Goal: Information Seeking & Learning: Compare options

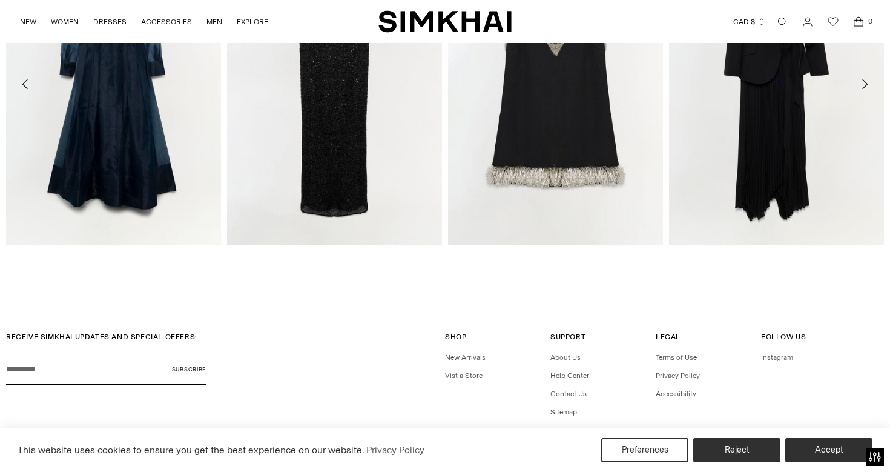
scroll to position [1578, 0]
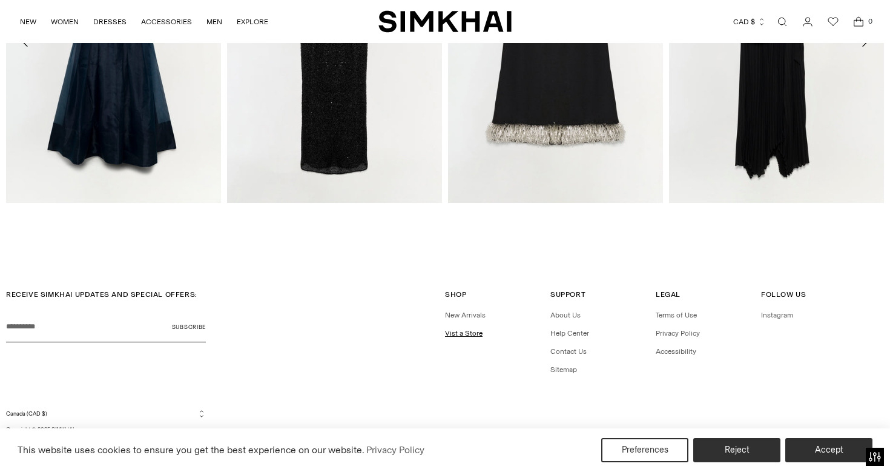
click at [469, 333] on link "Vist a Store" at bounding box center [464, 333] width 38 height 8
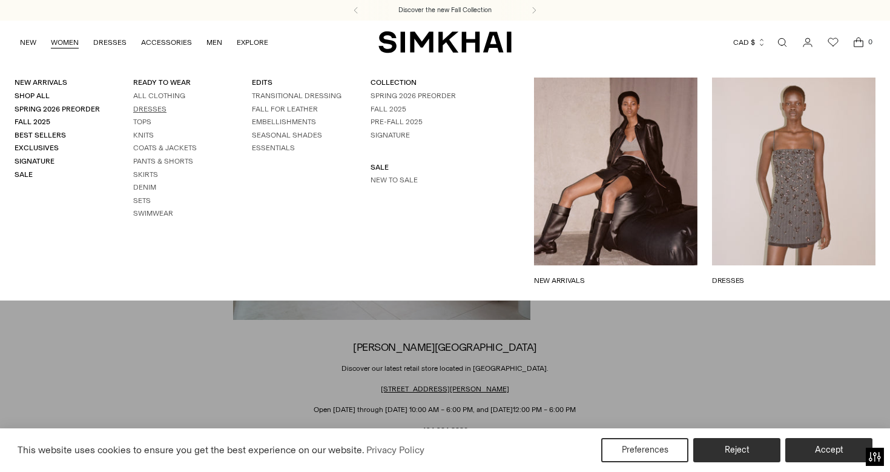
click at [154, 107] on link "Dresses" at bounding box center [149, 109] width 33 height 8
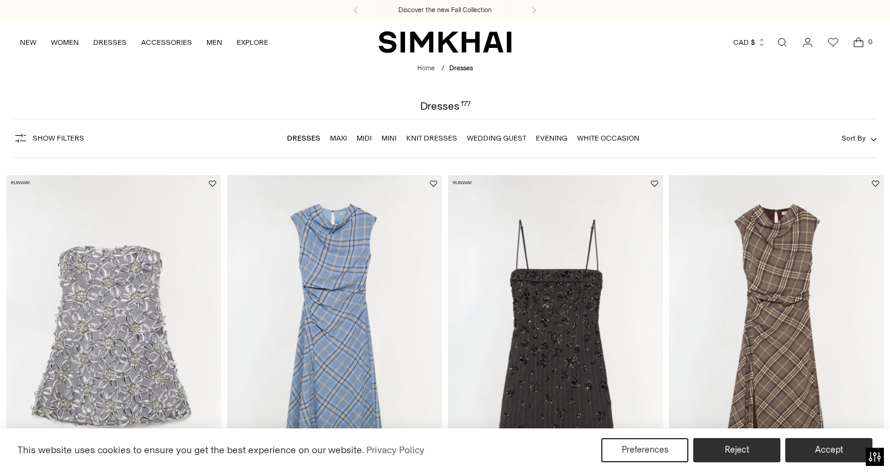
click at [62, 137] on span "Show Filters" at bounding box center [58, 138] width 51 height 8
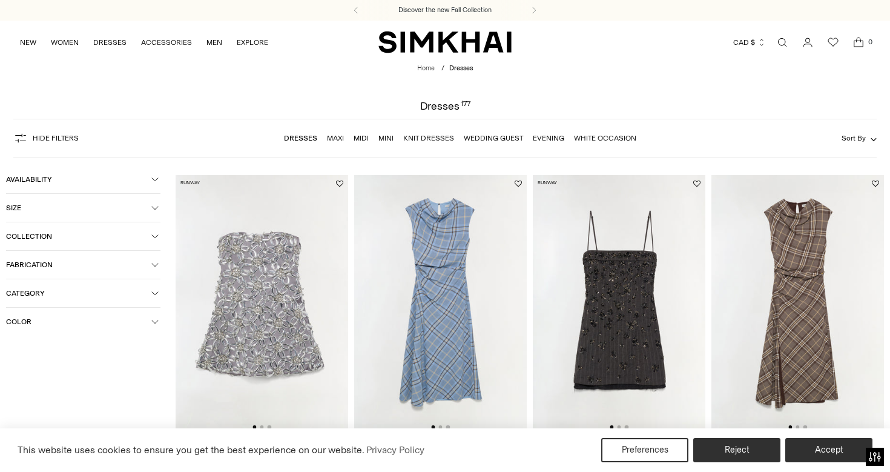
click at [64, 139] on span "Hide filters" at bounding box center [56, 138] width 46 height 8
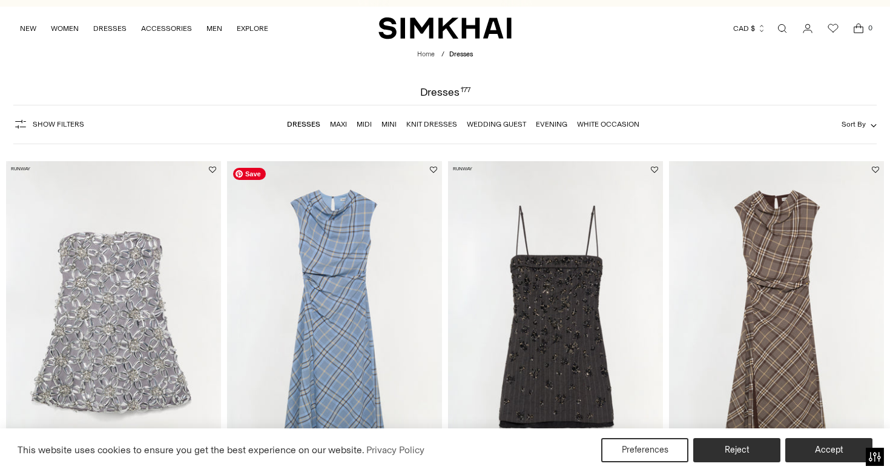
scroll to position [8, 0]
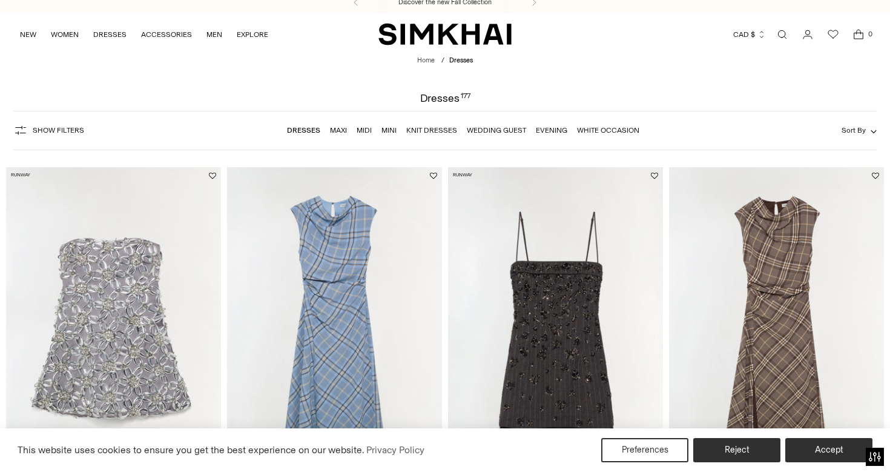
click at [391, 130] on link "Mini" at bounding box center [388, 130] width 15 height 8
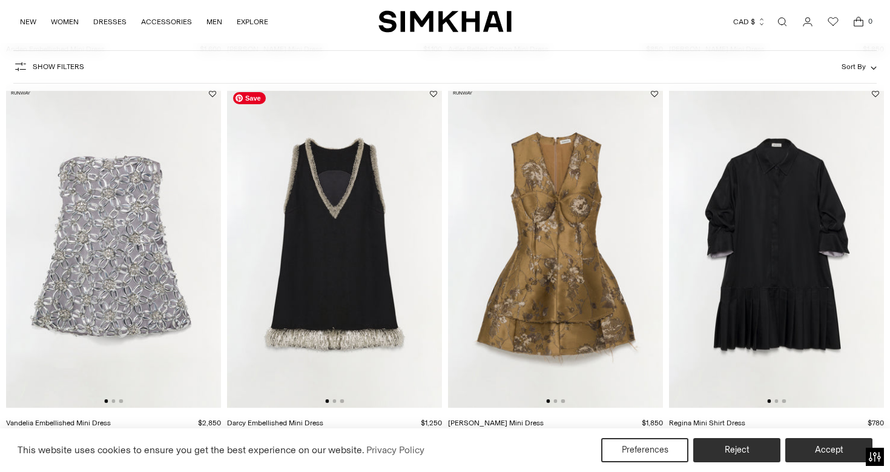
scroll to position [842, 0]
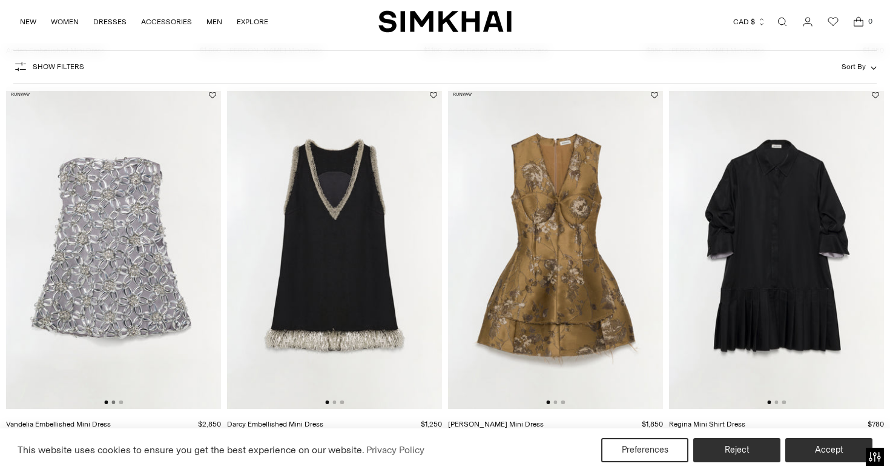
click at [114, 402] on button "Go to slide 2" at bounding box center [113, 402] width 4 height 4
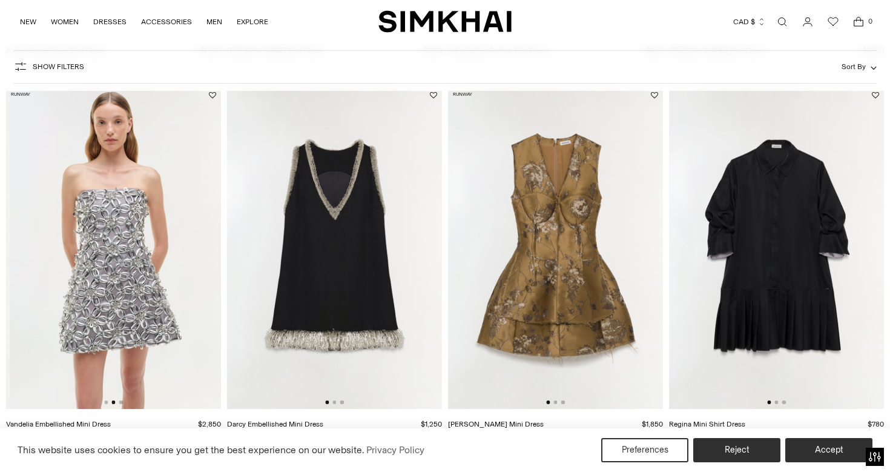
scroll to position [0, 215]
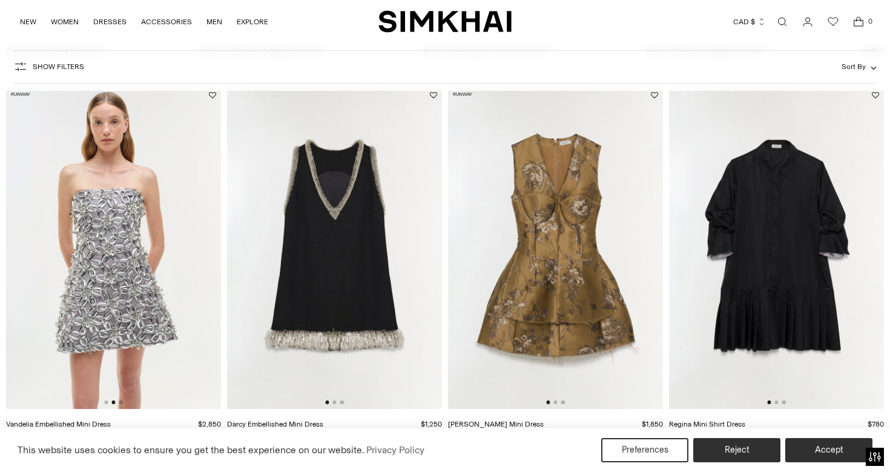
click at [114, 402] on button "Go to slide 2" at bounding box center [113, 402] width 4 height 4
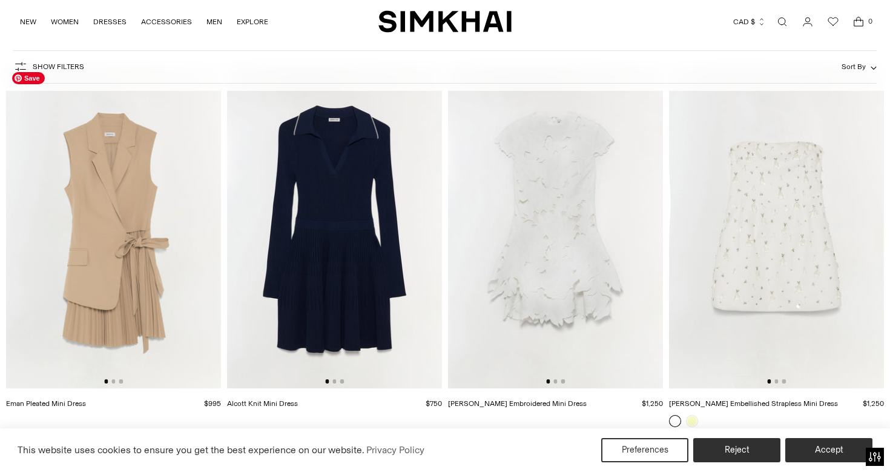
scroll to position [2790, 0]
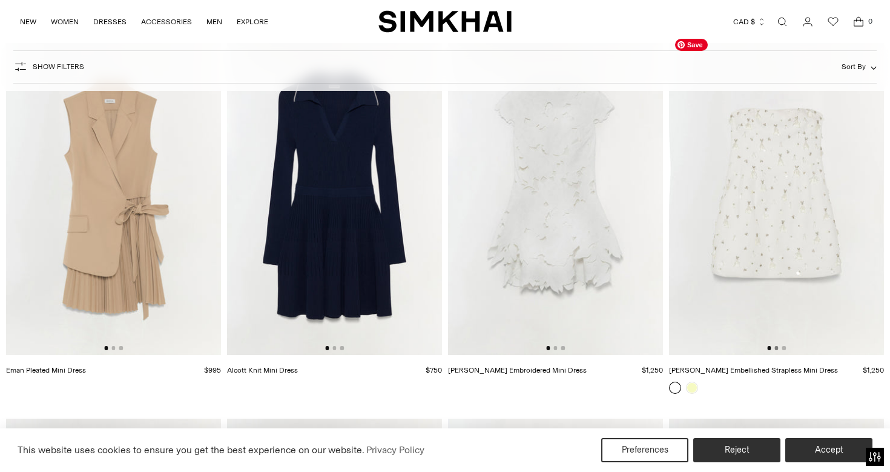
click at [778, 349] on button "Go to slide 2" at bounding box center [776, 348] width 4 height 4
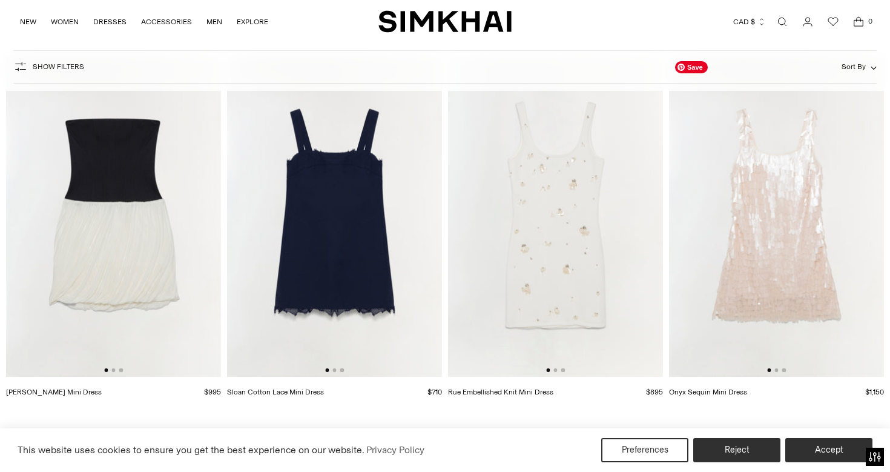
scroll to position [3153, 0]
click at [558, 372] on div at bounding box center [555, 371] width 19 height 4
click at [552, 370] on div at bounding box center [555, 371] width 19 height 4
click at [778, 369] on button "Go to slide 2" at bounding box center [776, 371] width 4 height 4
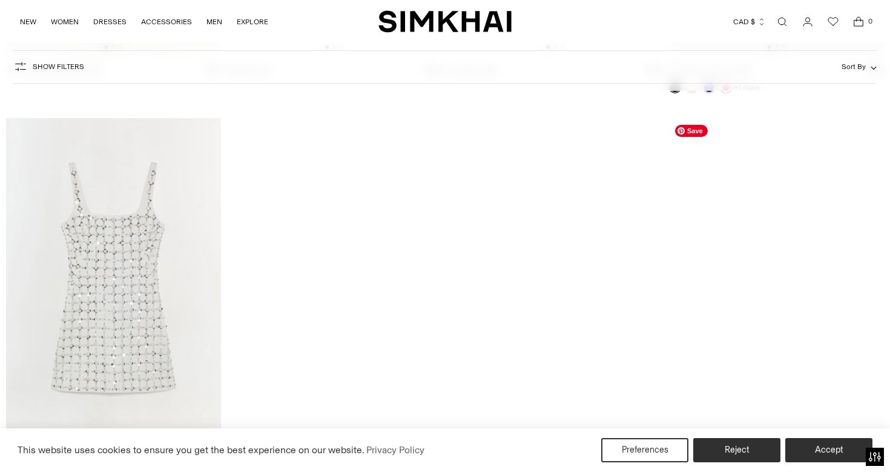
scroll to position [4660, 0]
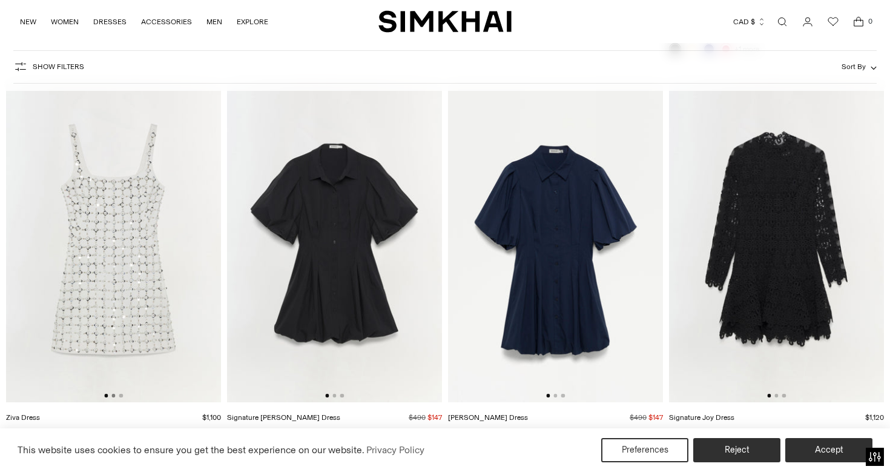
click at [115, 397] on button "Go to slide 2" at bounding box center [113, 396] width 4 height 4
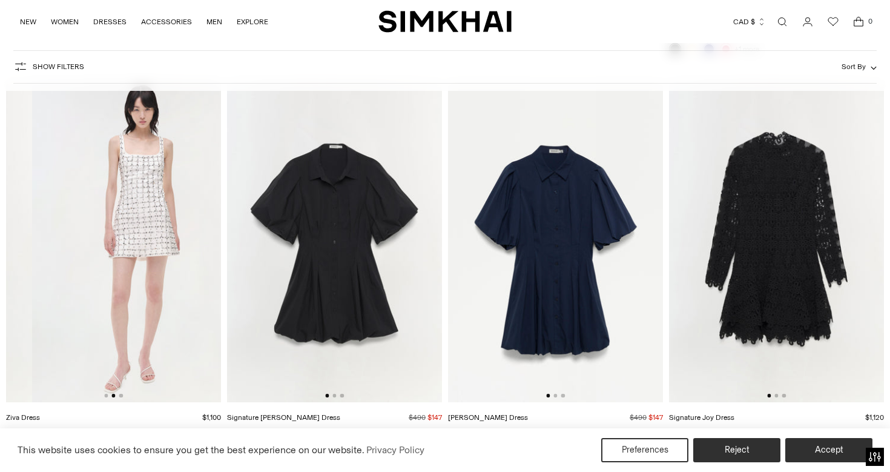
scroll to position [0, 215]
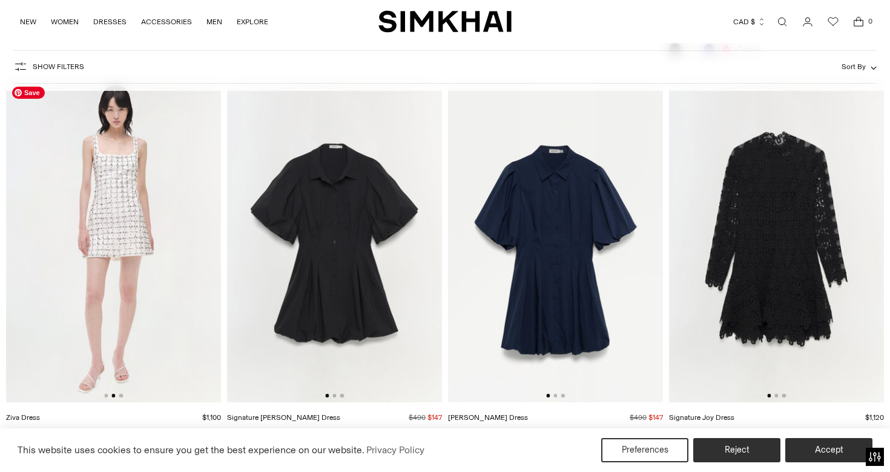
click at [148, 251] on img at bounding box center [113, 241] width 215 height 323
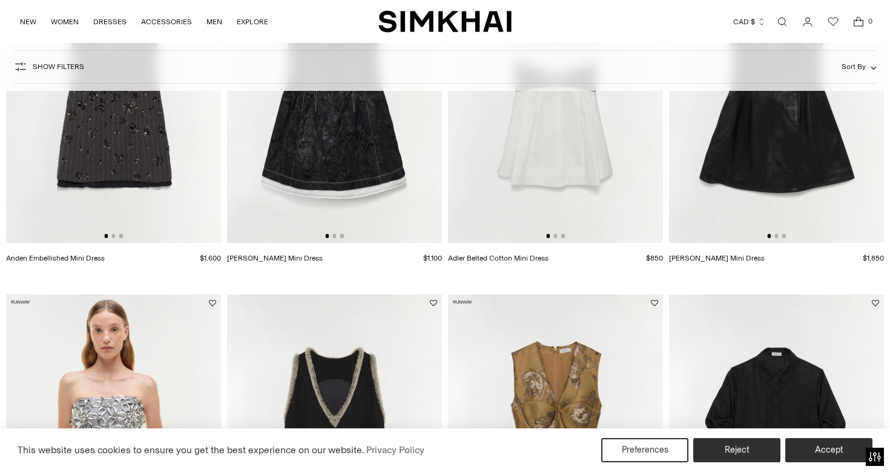
scroll to position [406, 0]
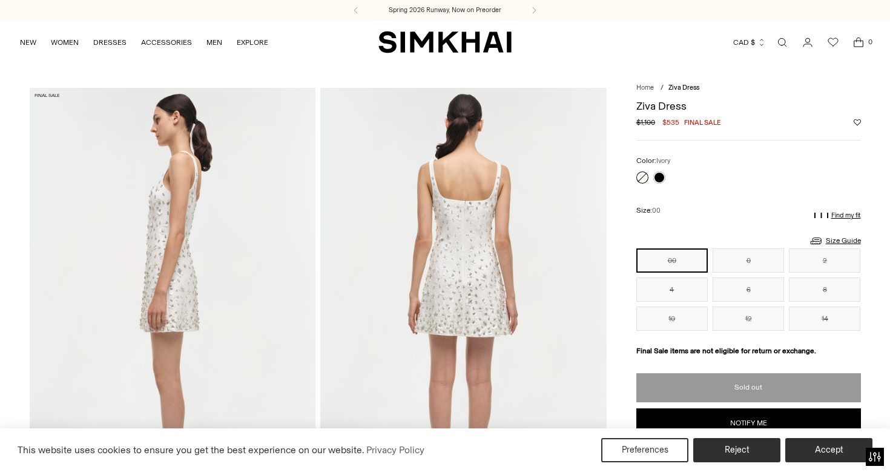
click at [419, 49] on img "SIMKHAI" at bounding box center [444, 42] width 133 height 24
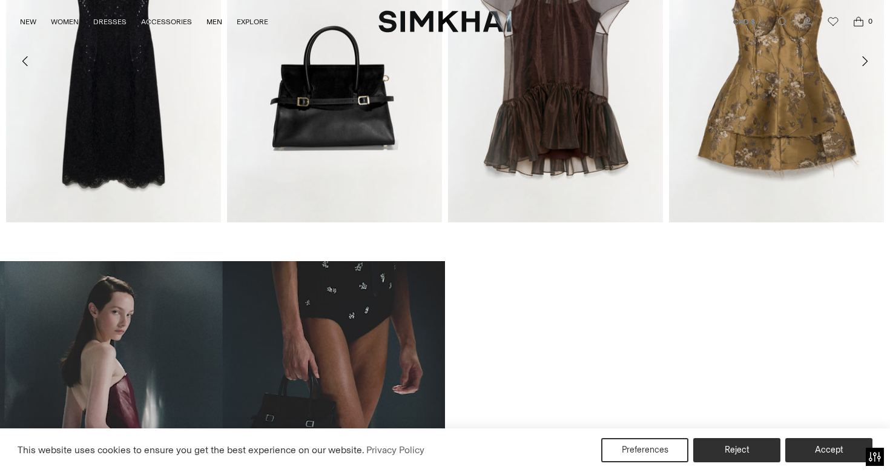
scroll to position [548, 0]
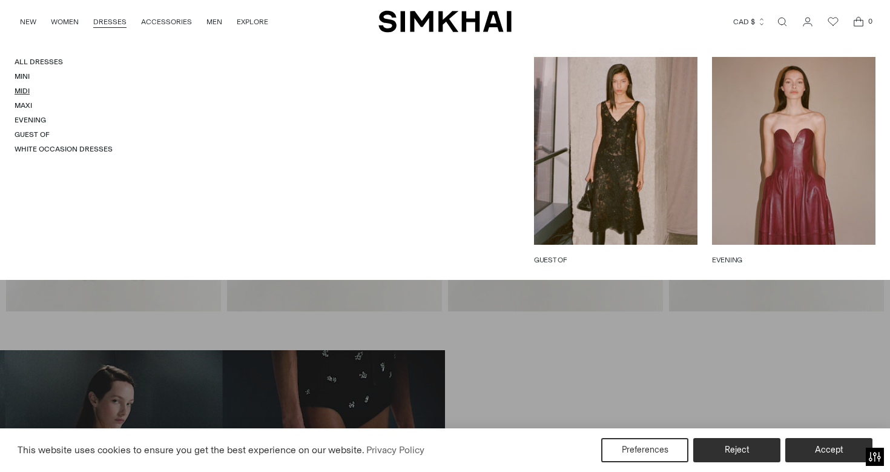
click at [21, 89] on link "Midi" at bounding box center [22, 91] width 15 height 8
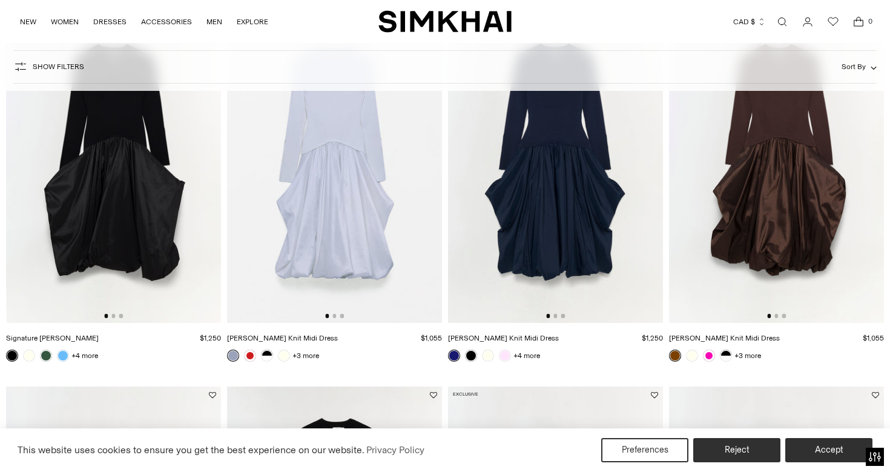
scroll to position [363, 0]
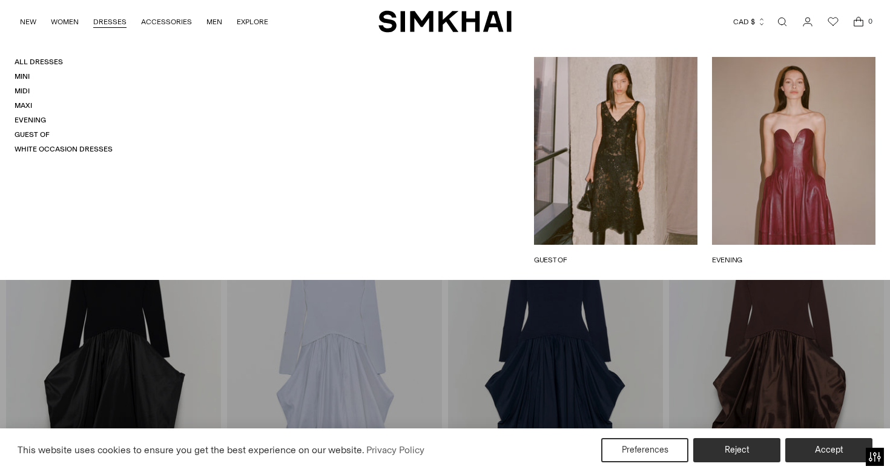
click at [100, 21] on link "DRESSES" at bounding box center [109, 21] width 33 height 27
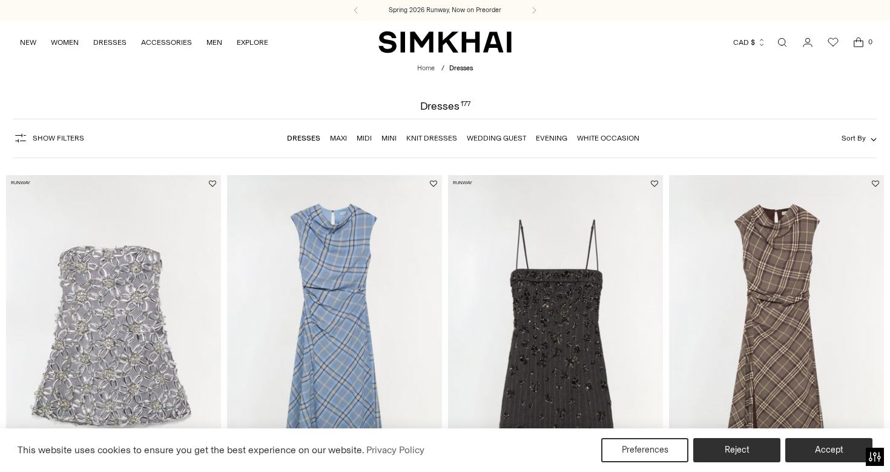
click at [593, 137] on link "White Occasion" at bounding box center [608, 138] width 62 height 8
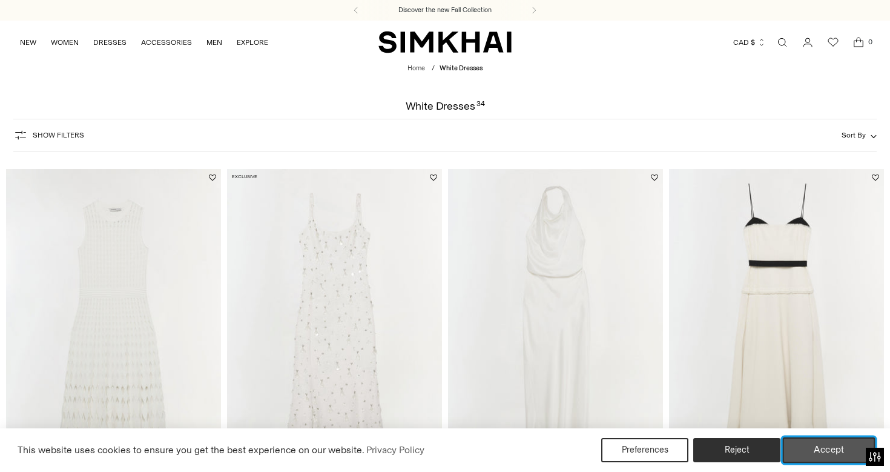
click at [837, 450] on button "Accept" at bounding box center [829, 449] width 93 height 25
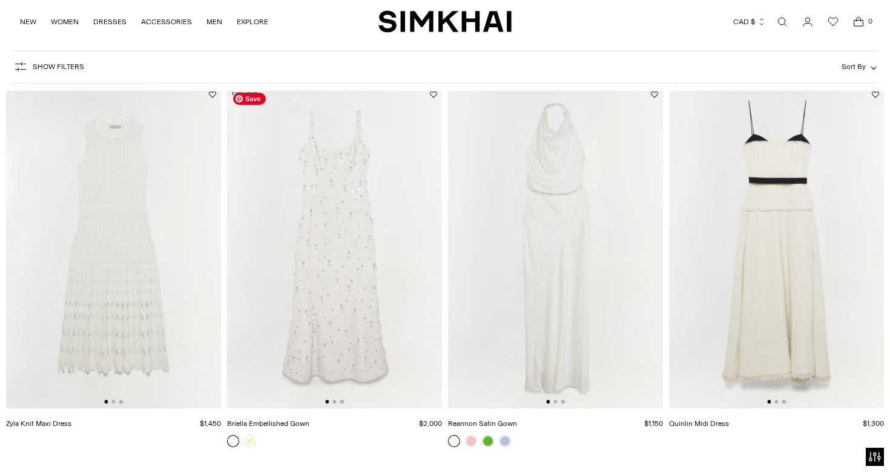
scroll to position [81, 0]
click at [372, 233] on img at bounding box center [334, 249] width 215 height 323
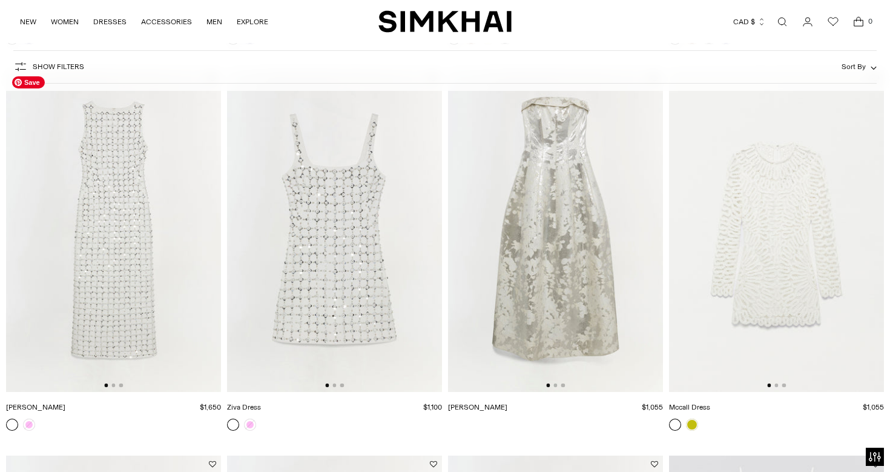
scroll to position [872, 0]
click at [248, 420] on link at bounding box center [250, 424] width 12 height 12
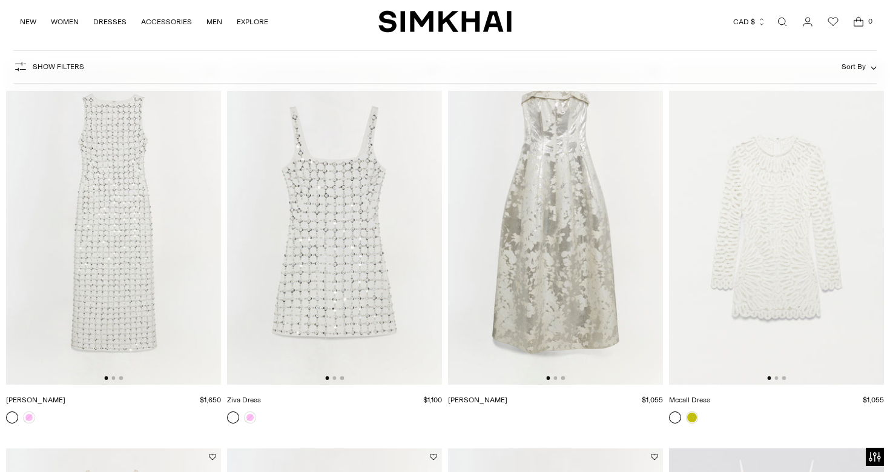
scroll to position [881, 0]
click at [557, 375] on div at bounding box center [555, 376] width 19 height 4
click at [562, 375] on button "Go to slide 3" at bounding box center [563, 376] width 4 height 4
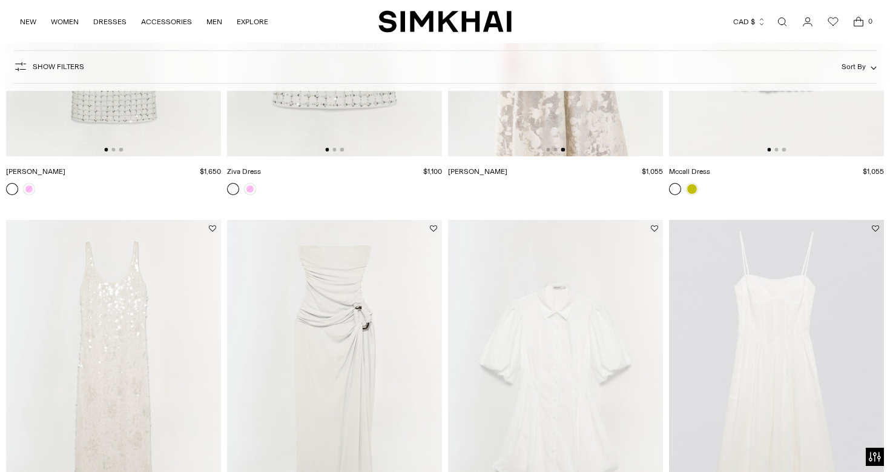
scroll to position [1249, 0]
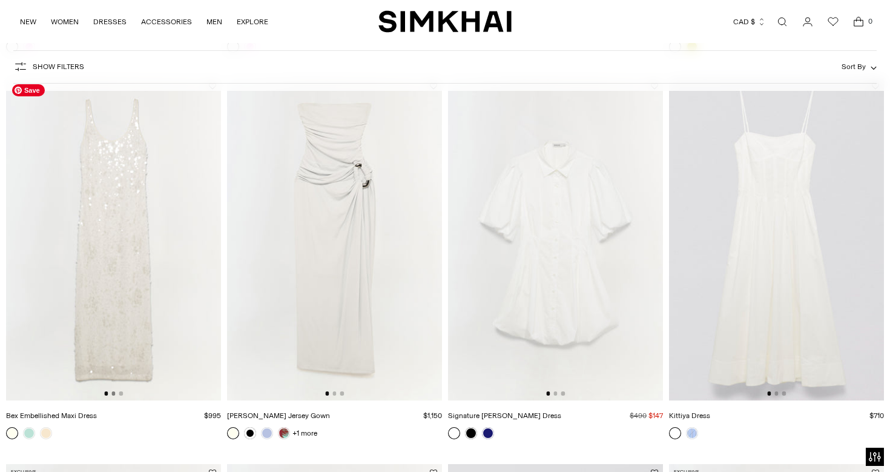
click at [113, 394] on button "Go to slide 2" at bounding box center [113, 393] width 4 height 4
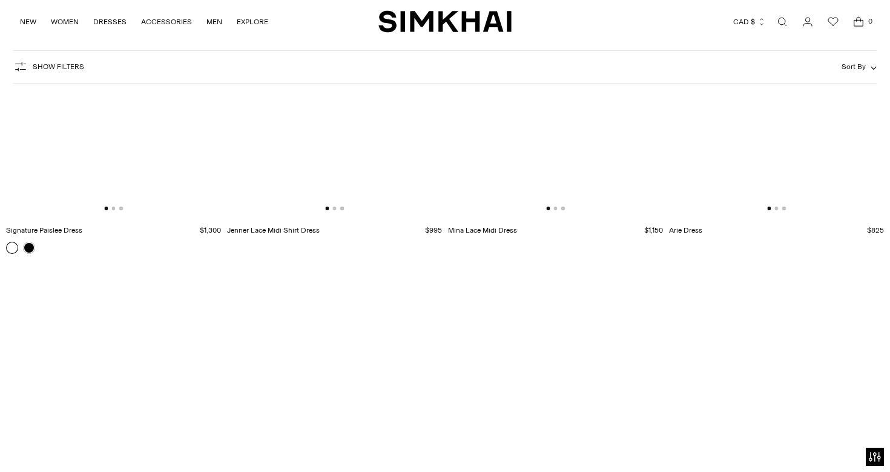
scroll to position [2421, 0]
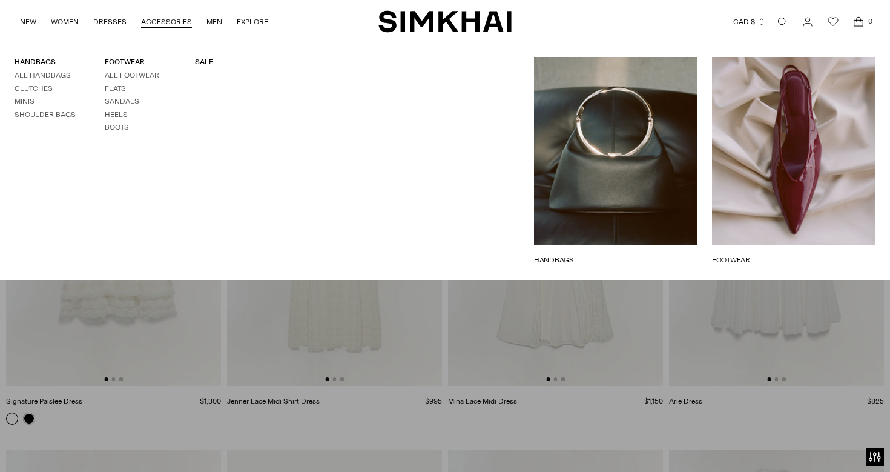
click at [171, 21] on link "ACCESSORIES" at bounding box center [166, 21] width 51 height 27
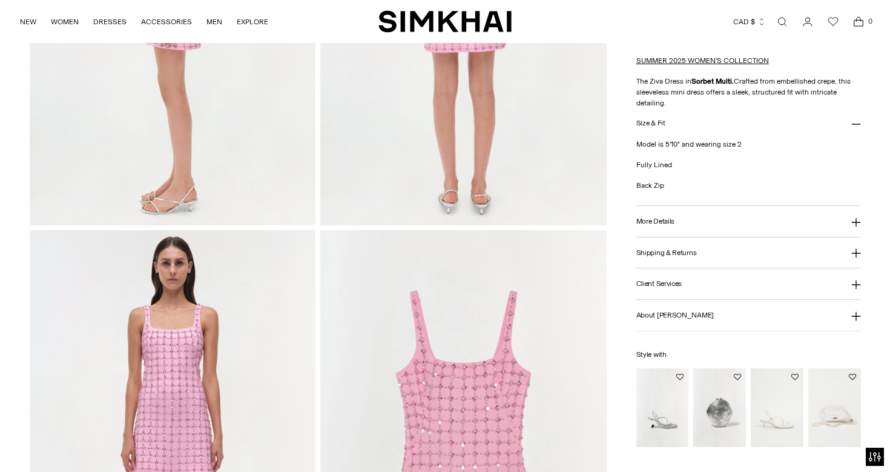
scroll to position [783, 0]
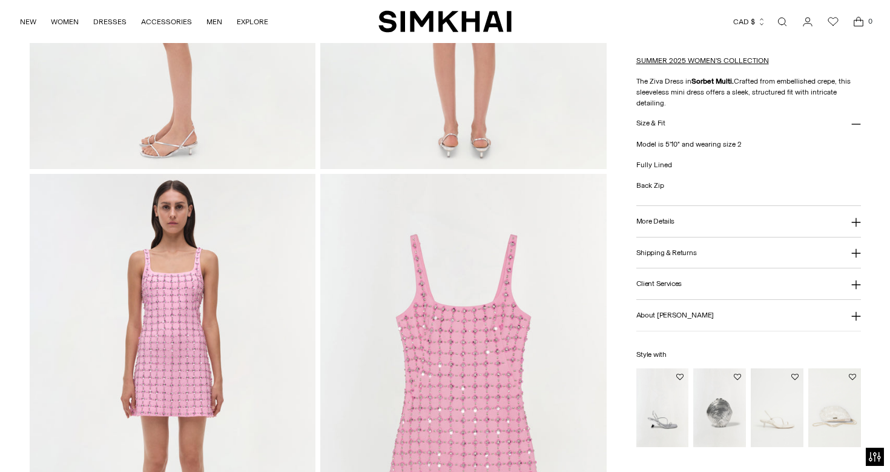
click at [0, 0] on img "Cove Shell Clutch" at bounding box center [0, 0] width 0 height 0
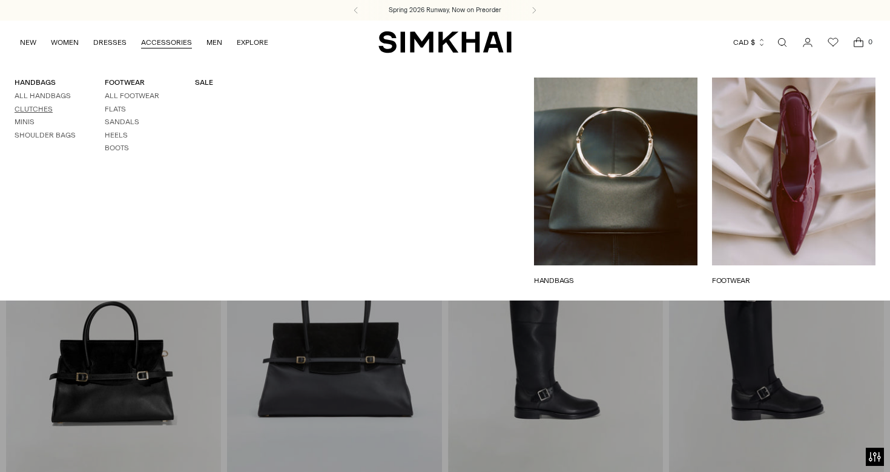
click at [45, 110] on link "Clutches" at bounding box center [34, 109] width 38 height 8
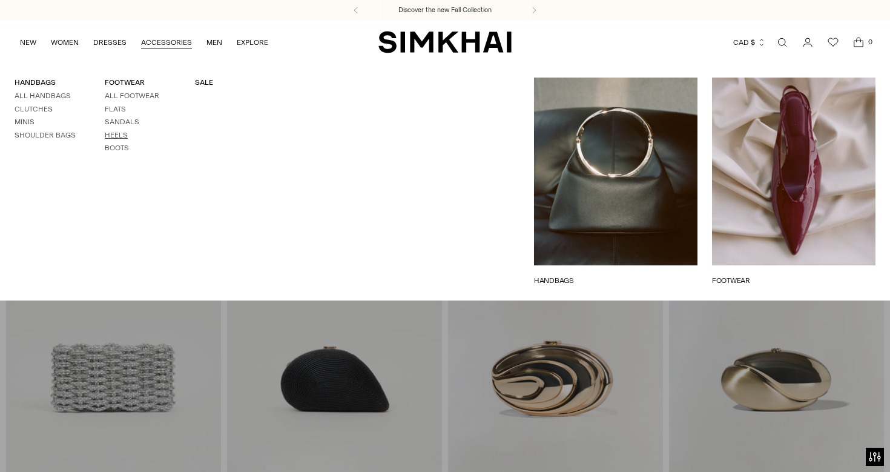
click at [110, 136] on link "Heels" at bounding box center [116, 135] width 23 height 8
